Goal: Task Accomplishment & Management: Complete application form

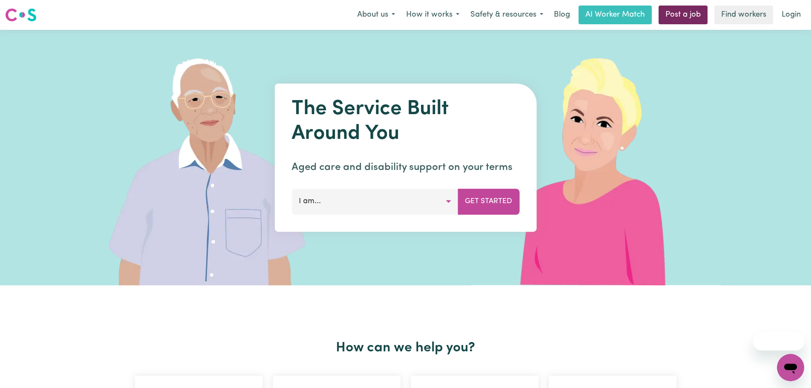
click at [698, 10] on link "Post a job" at bounding box center [682, 15] width 49 height 19
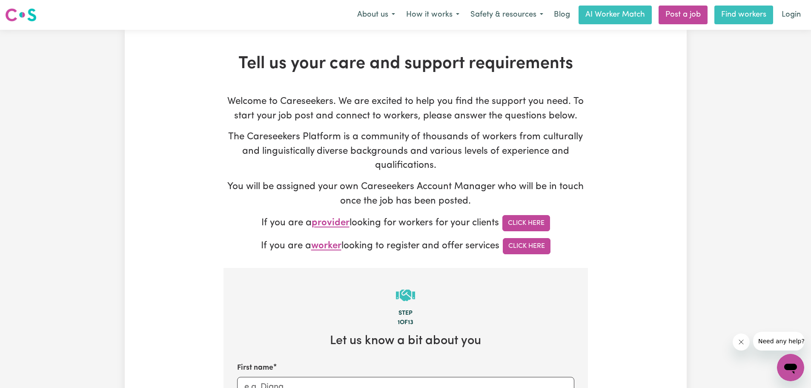
click at [724, 15] on link "Find workers" at bounding box center [743, 15] width 59 height 19
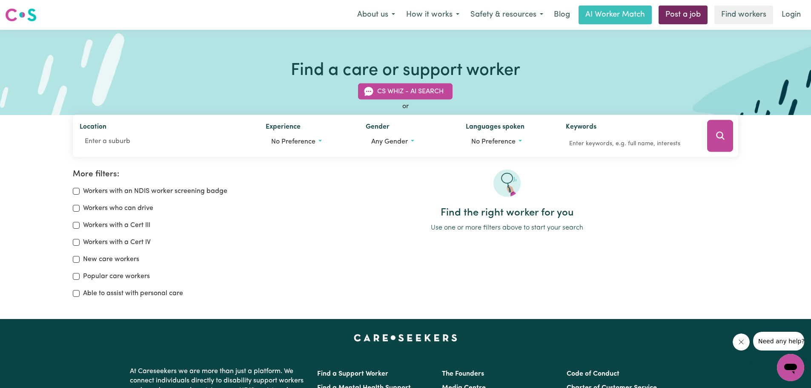
click at [694, 15] on link "Post a job" at bounding box center [682, 15] width 49 height 19
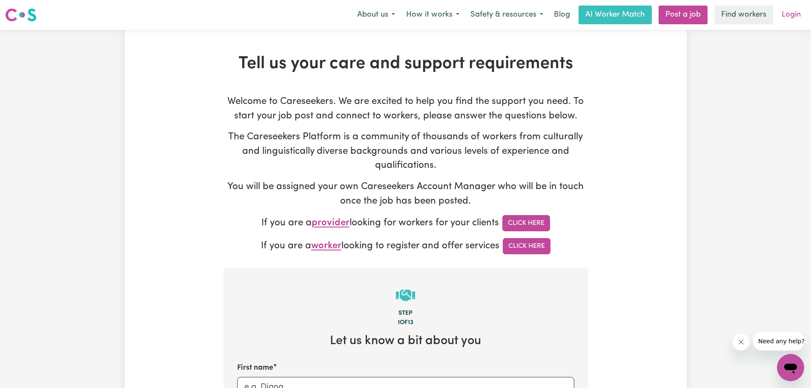
click at [793, 14] on link "Login" at bounding box center [790, 15] width 29 height 19
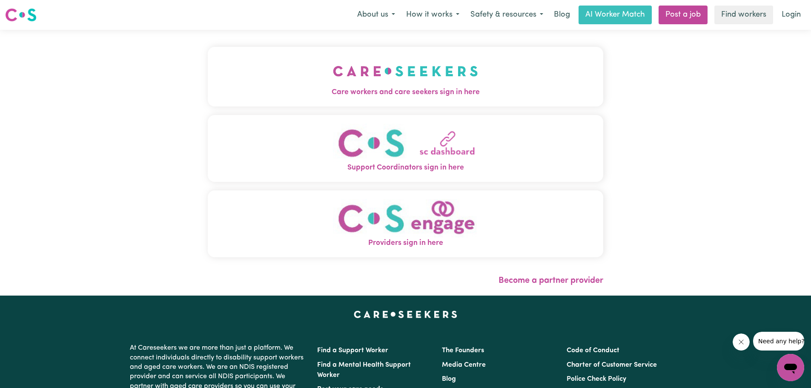
click at [394, 89] on span "Care workers and care seekers sign in here" at bounding box center [405, 92] width 395 height 11
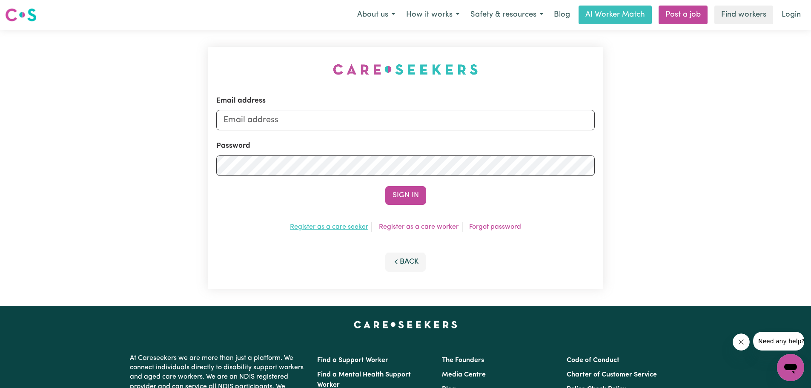
click at [342, 230] on link "Register as a care seeker" at bounding box center [329, 226] width 78 height 7
